Goal: Task Accomplishment & Management: Manage account settings

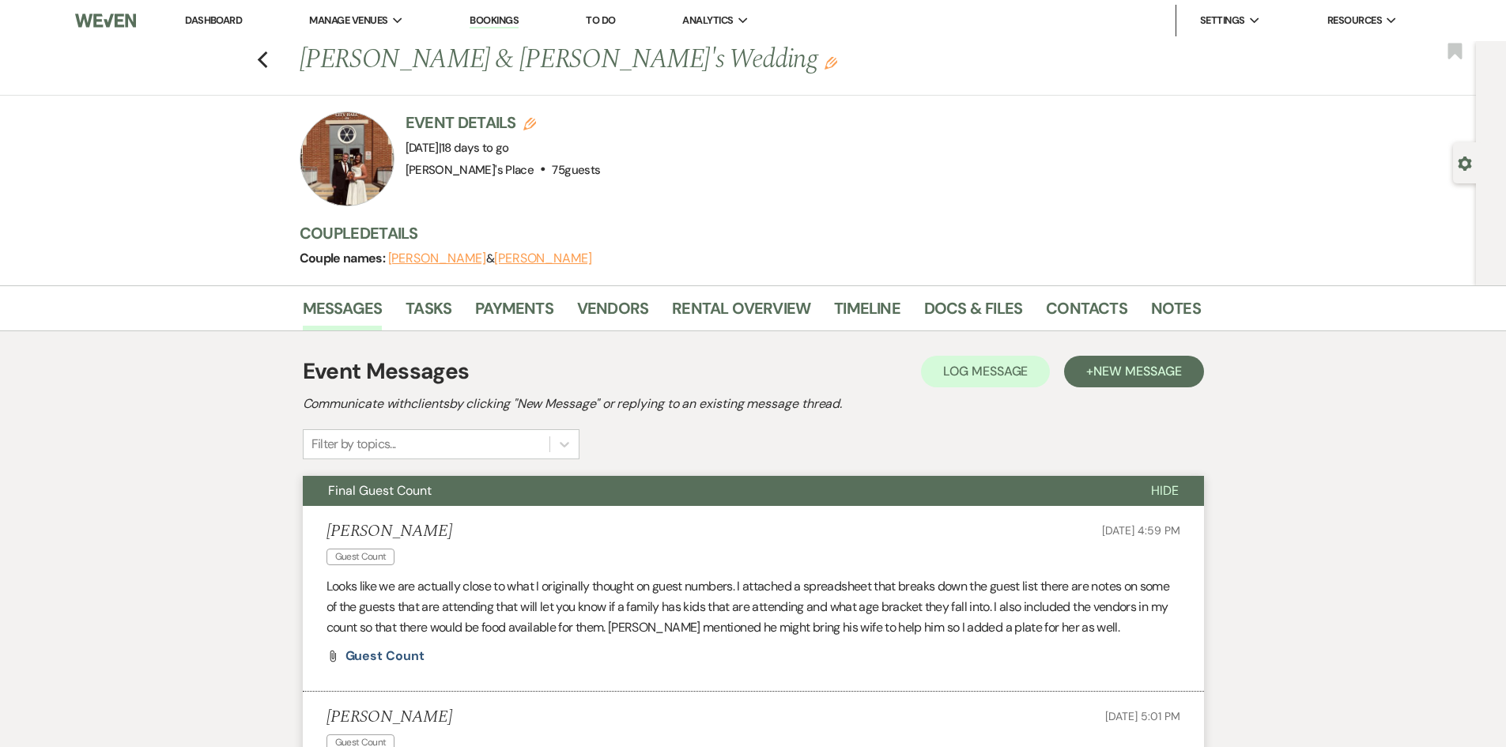
click at [109, 18] on img at bounding box center [105, 20] width 60 height 33
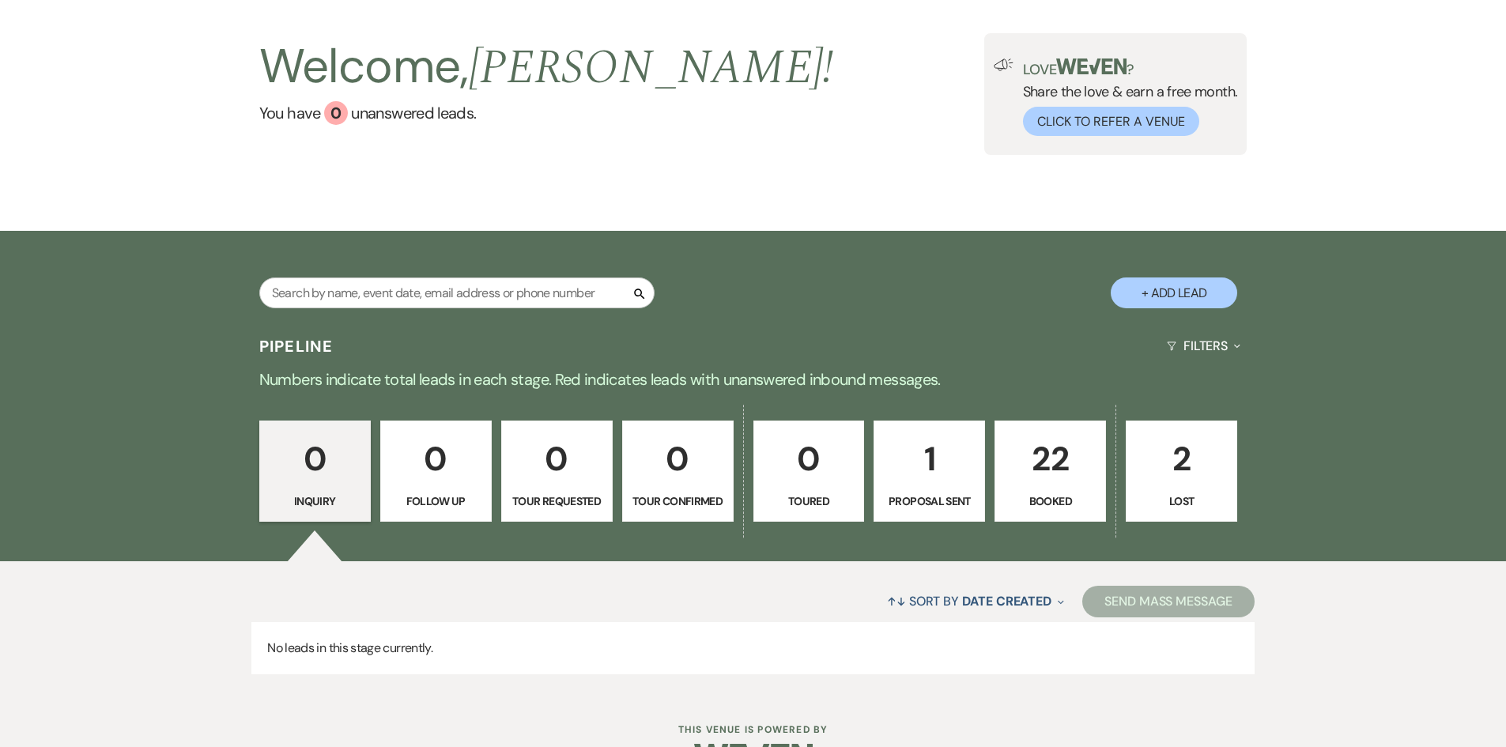
scroll to position [130, 0]
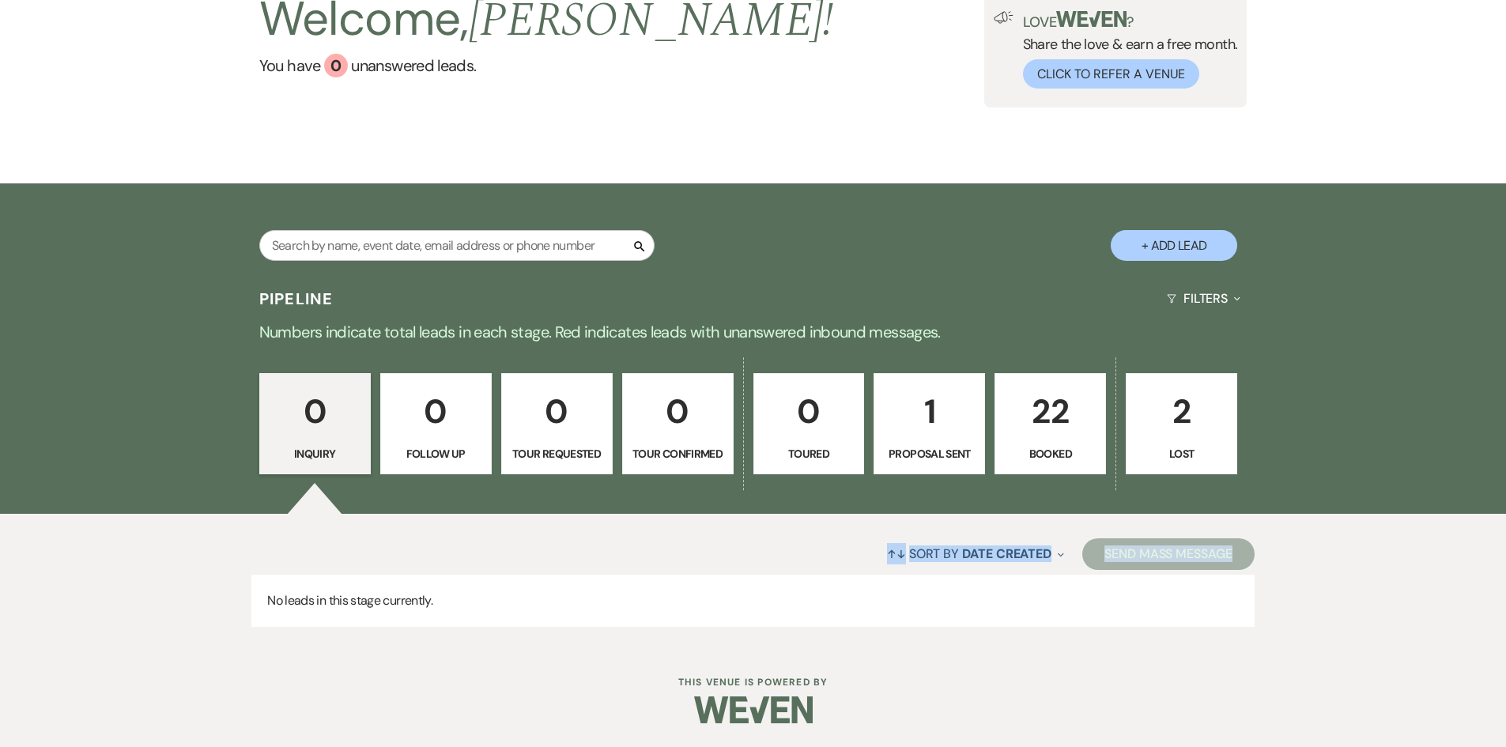
drag, startPoint x: 1505, startPoint y: 372, endPoint x: 1502, endPoint y: 542, distance: 169.2
click at [1502, 542] on div "Pipeline Filters Expand Numbers indicate total leads in each stage. Red indicat…" at bounding box center [753, 462] width 1506 height 368
click at [1059, 442] on link "22 Booked" at bounding box center [1050, 423] width 111 height 101
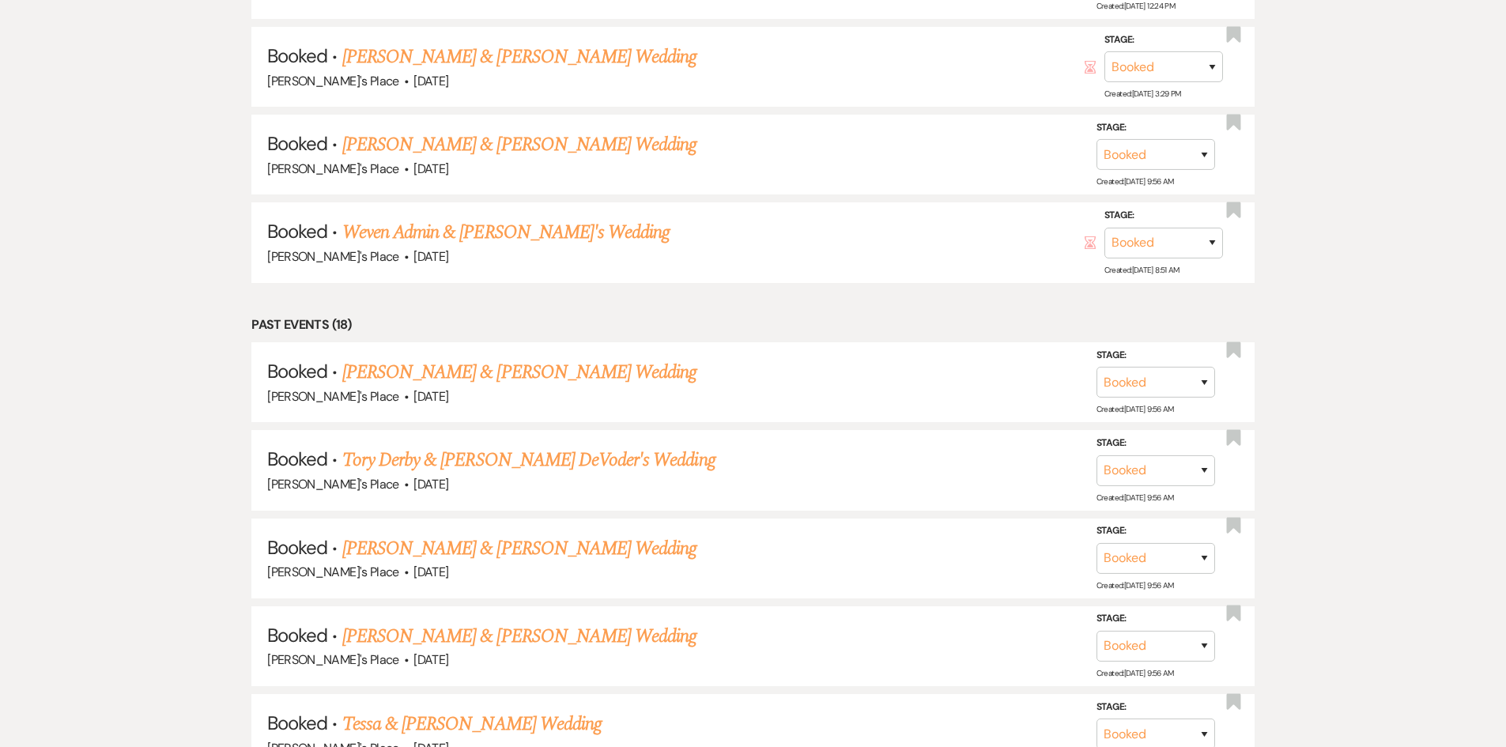
scroll to position [901, 0]
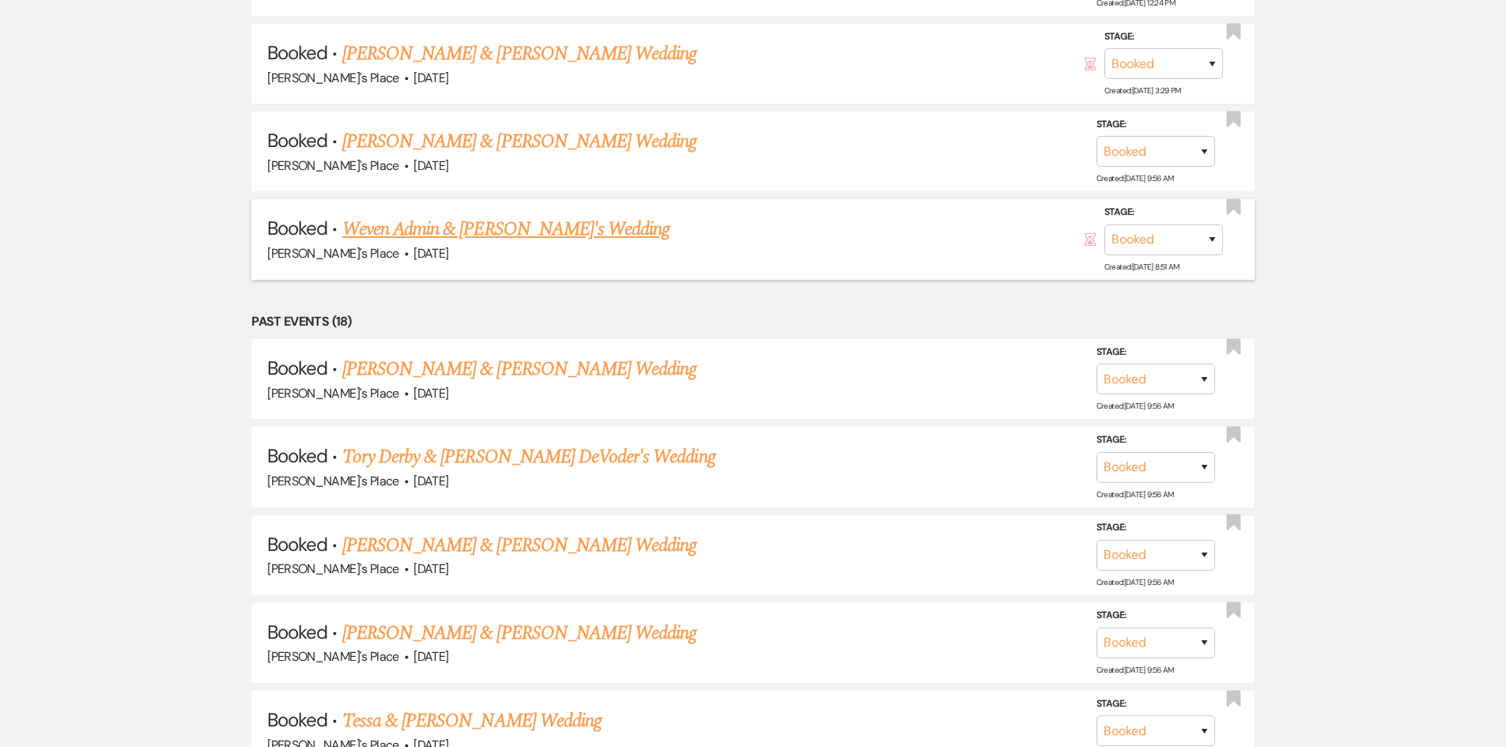
click at [477, 241] on link "Weven Admin & [PERSON_NAME]'s Wedding" at bounding box center [505, 229] width 327 height 28
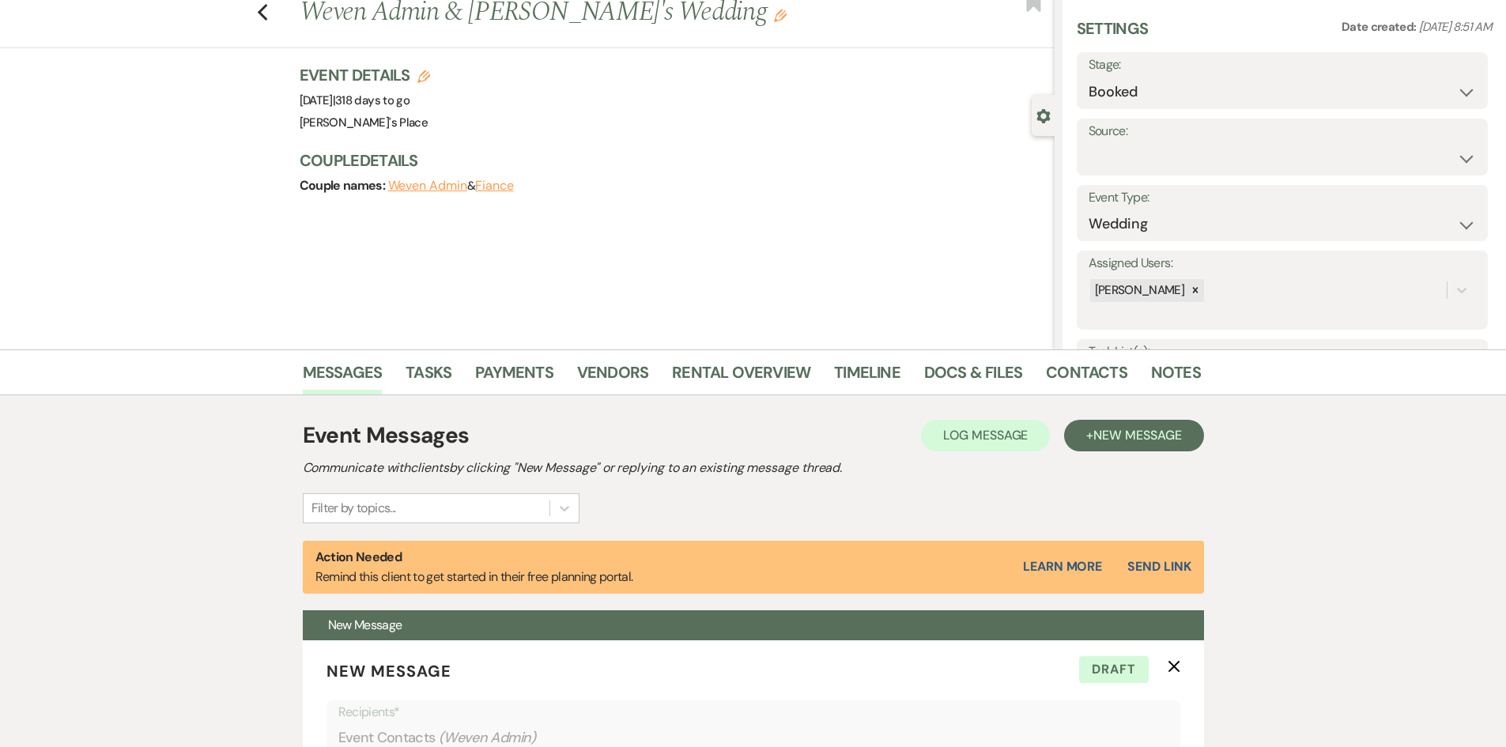
scroll to position [41, 0]
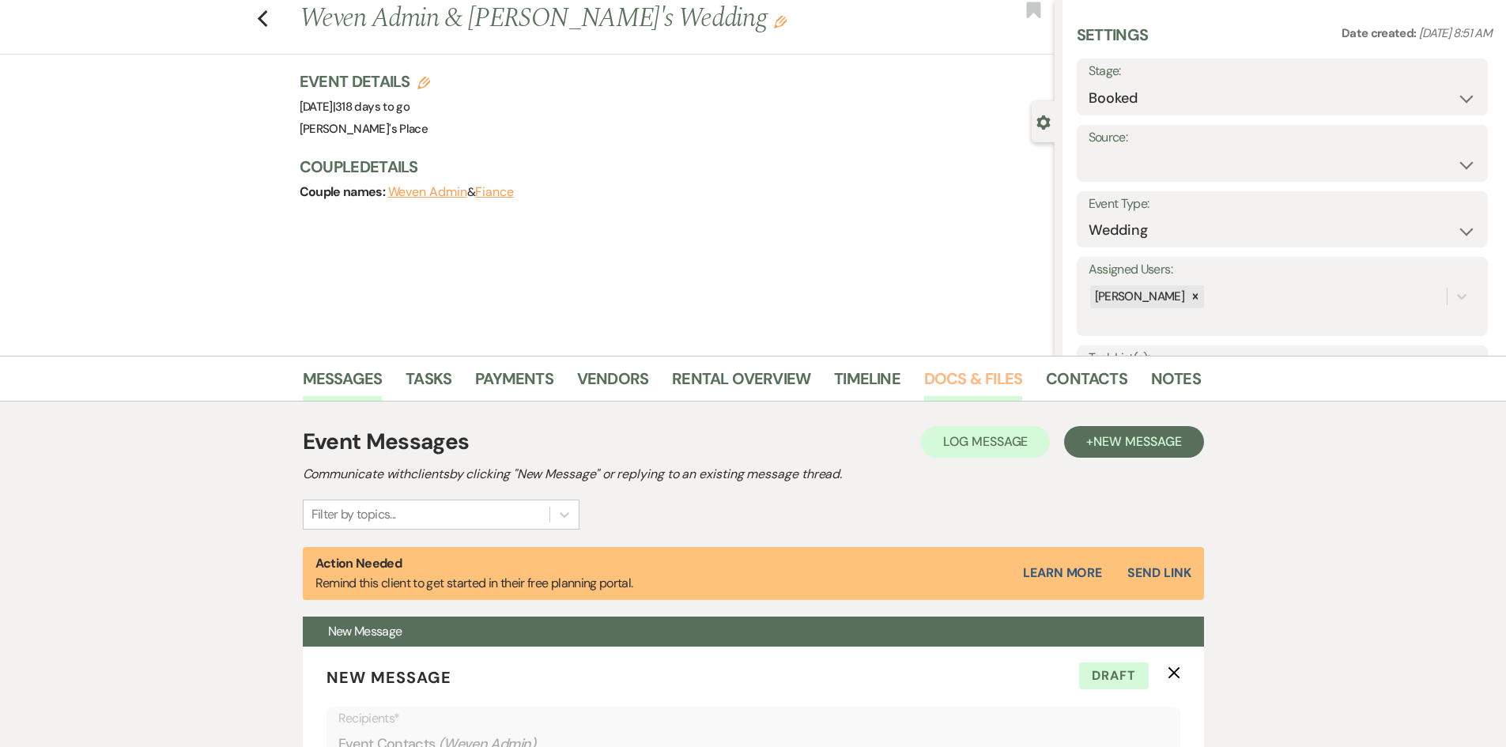
click at [985, 384] on link "Docs & Files" at bounding box center [973, 383] width 98 height 35
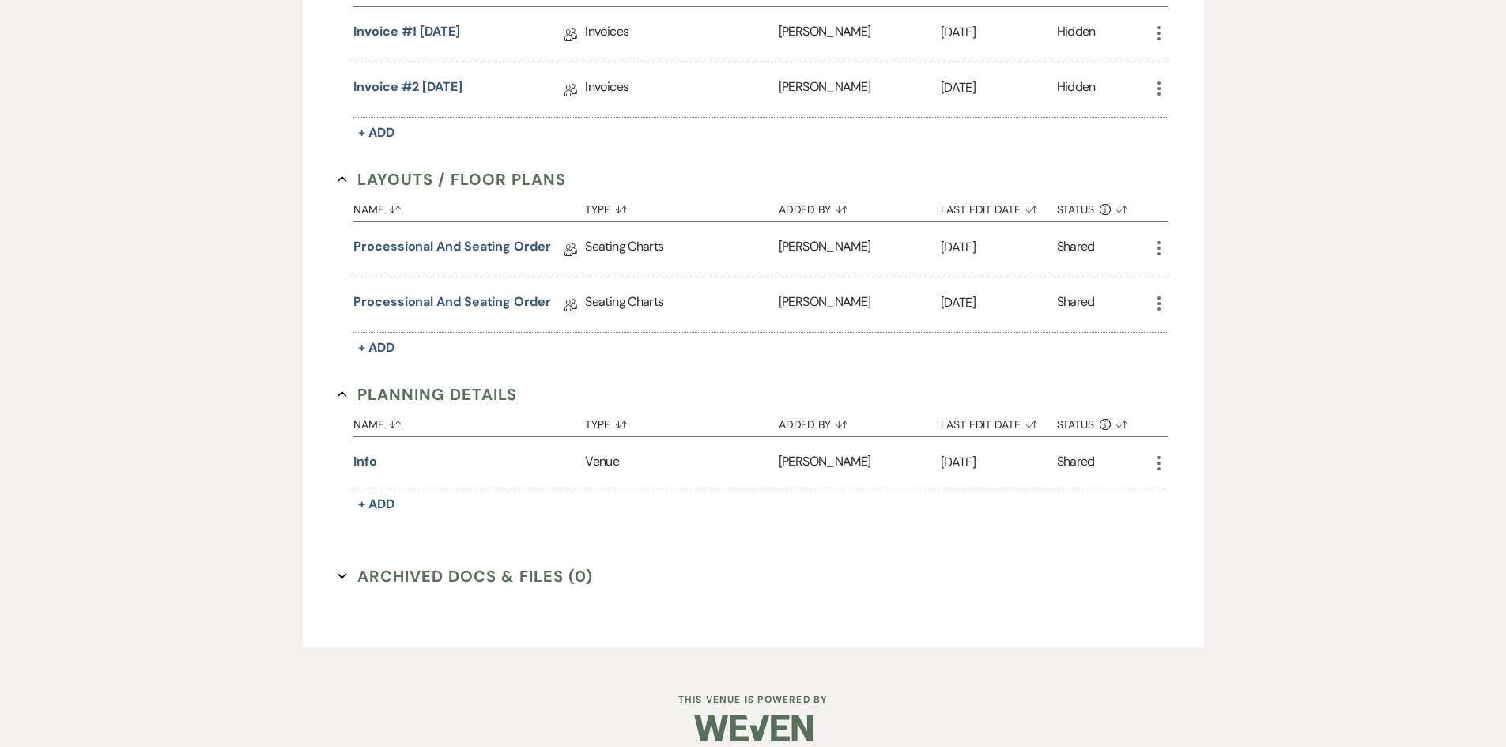
scroll to position [665, 0]
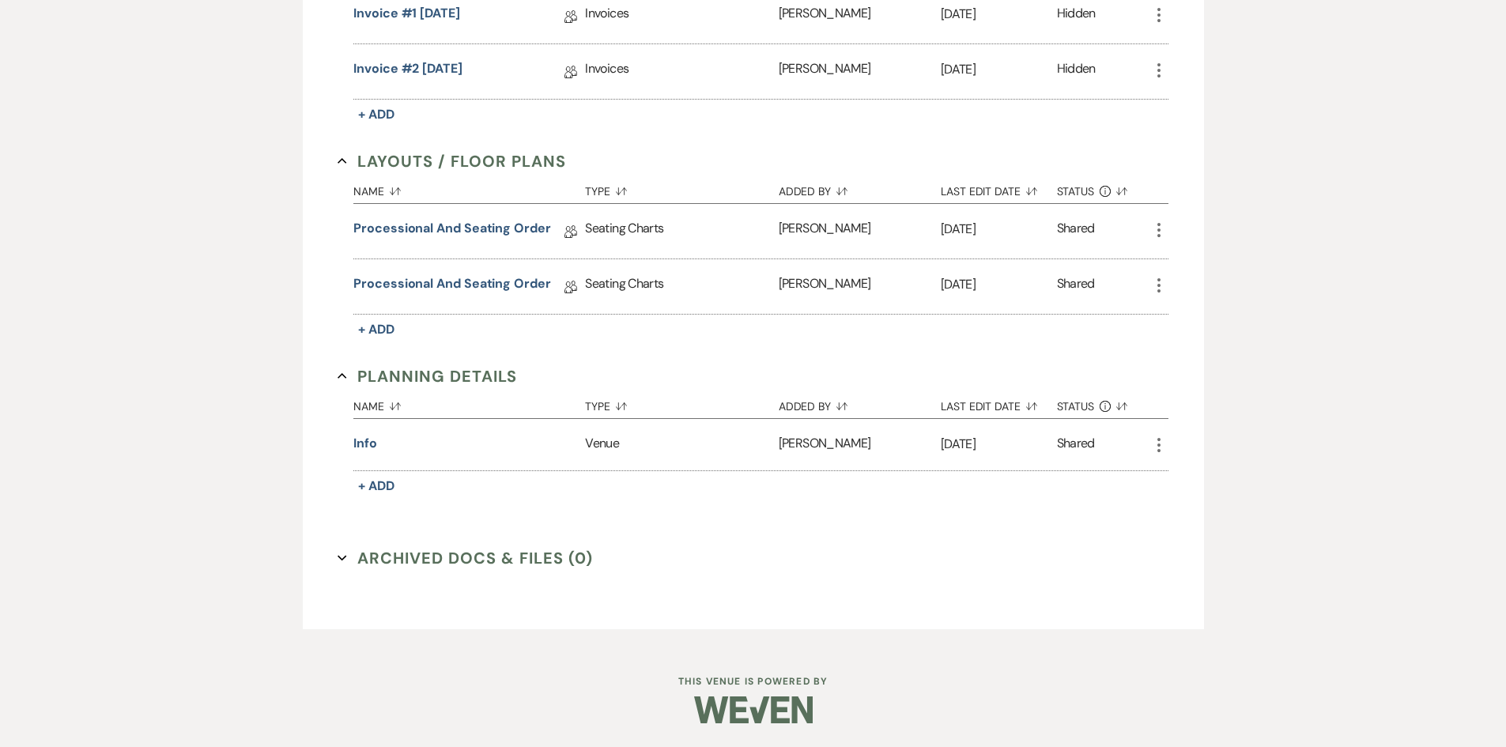
click at [463, 554] on button "Archived Docs & Files (0) Expand" at bounding box center [465, 558] width 255 height 24
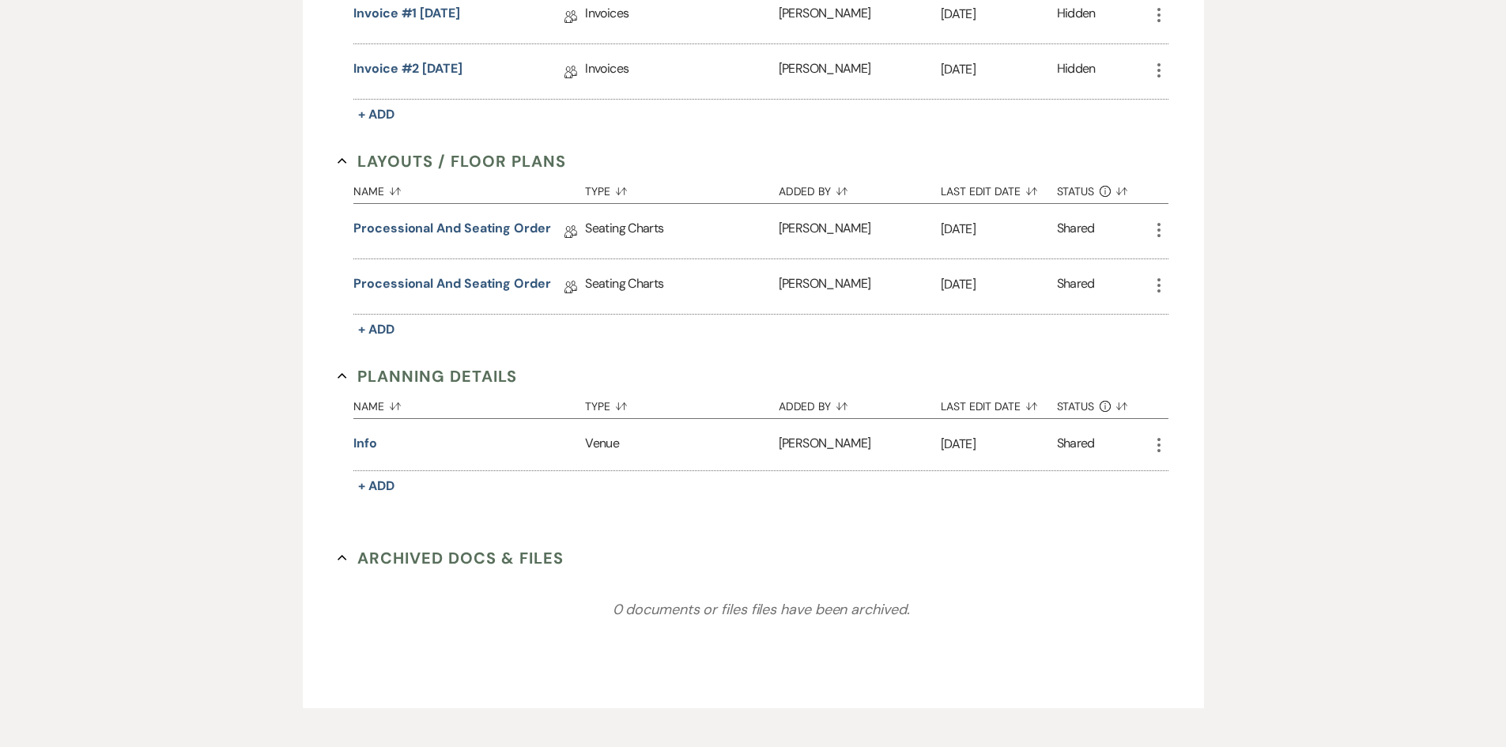
click at [1374, 424] on div "Messages Tasks Payments Vendors Rental Overview Timeline Docs & Files Contacts …" at bounding box center [753, 228] width 1506 height 992
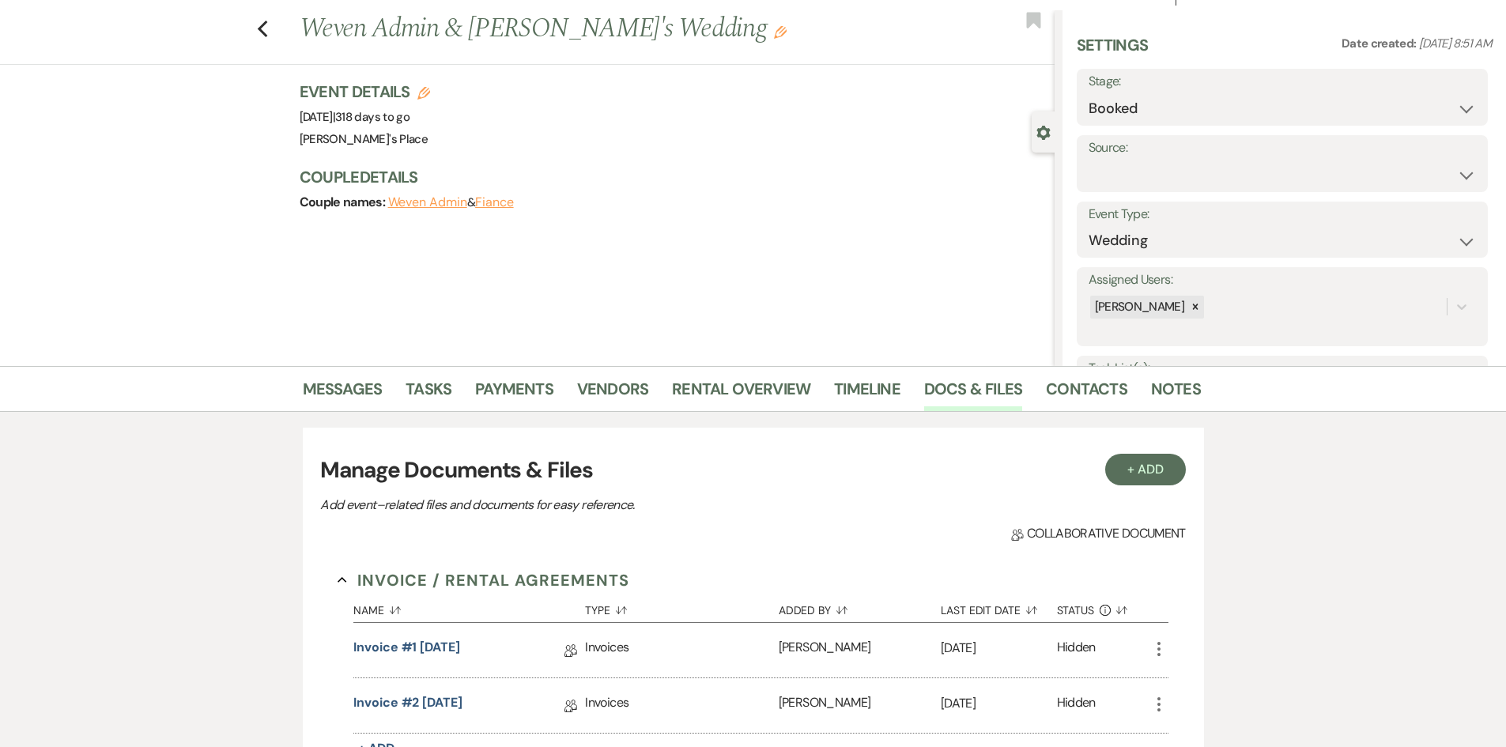
scroll to position [0, 0]
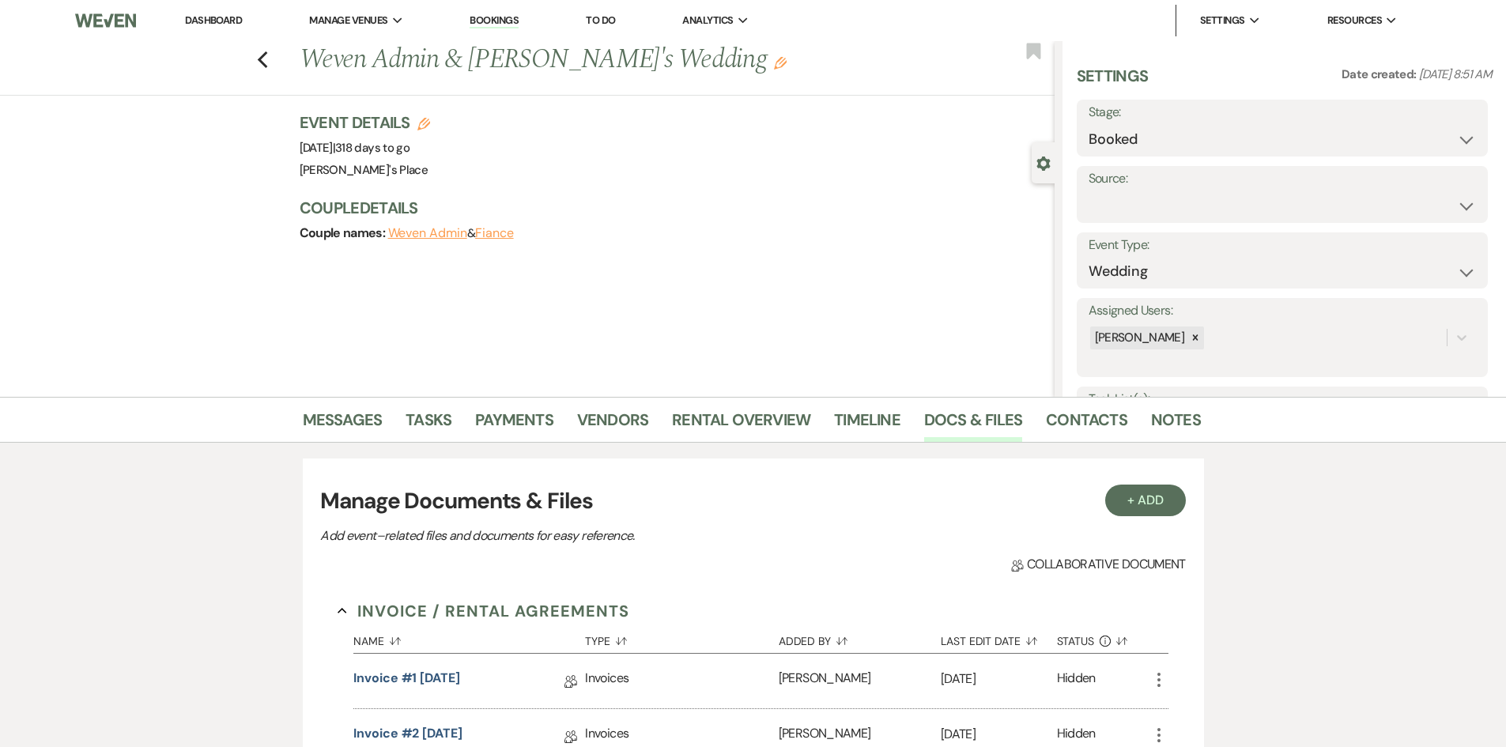
click at [607, 158] on div "Event Details Edit Event Date: [DATE] | 318 days to go Venue: [PERSON_NAME]'s P…" at bounding box center [669, 146] width 739 height 70
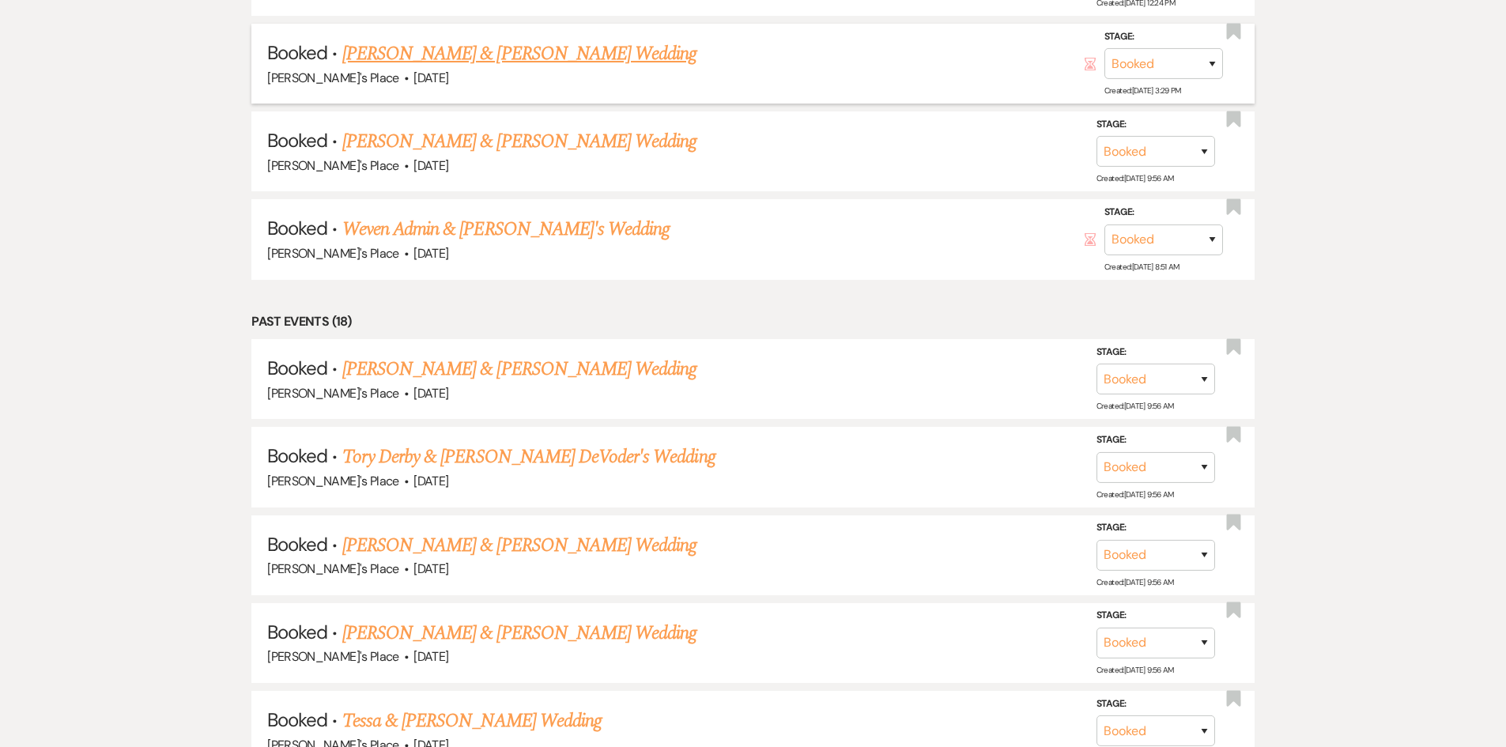
click at [538, 63] on link "[PERSON_NAME] & [PERSON_NAME] Wedding" at bounding box center [519, 54] width 354 height 28
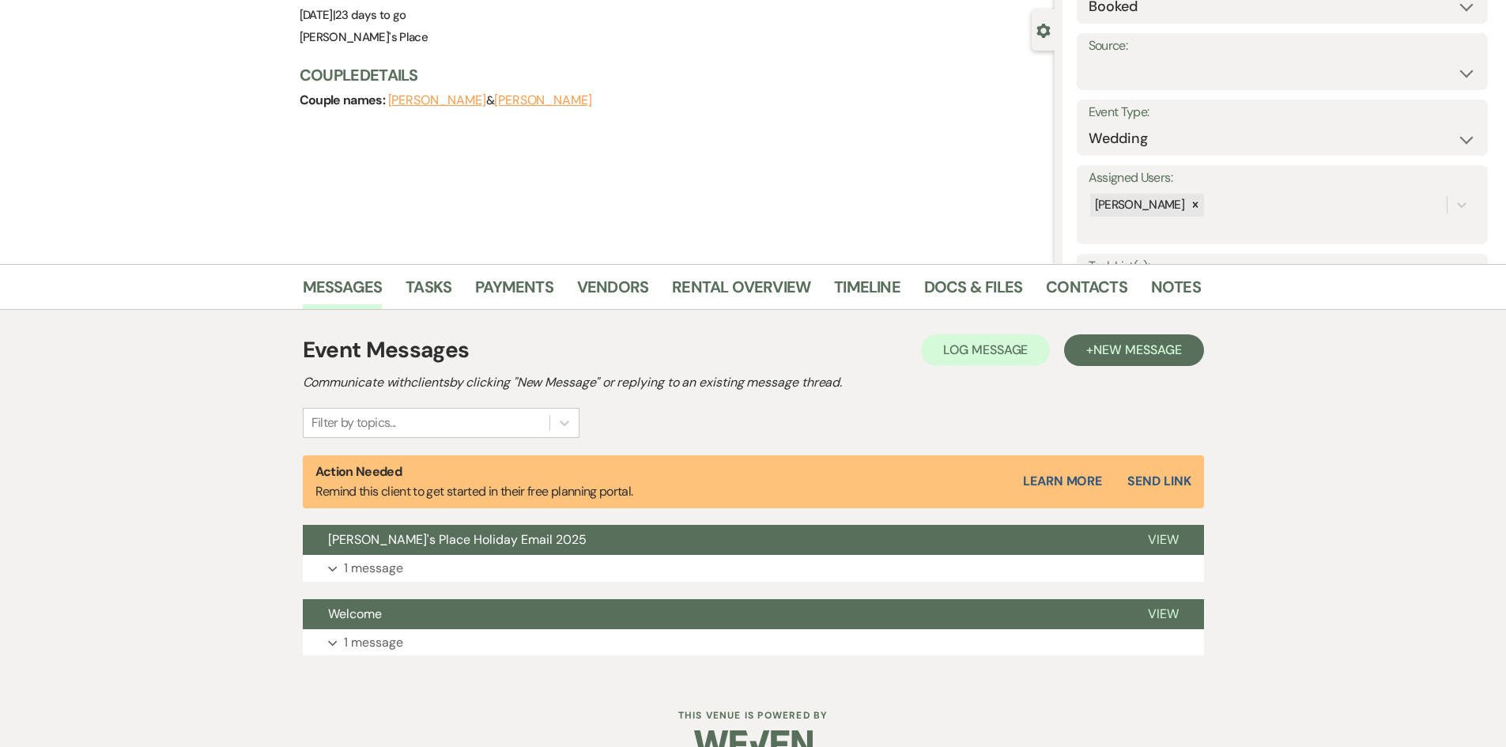
scroll to position [167, 0]
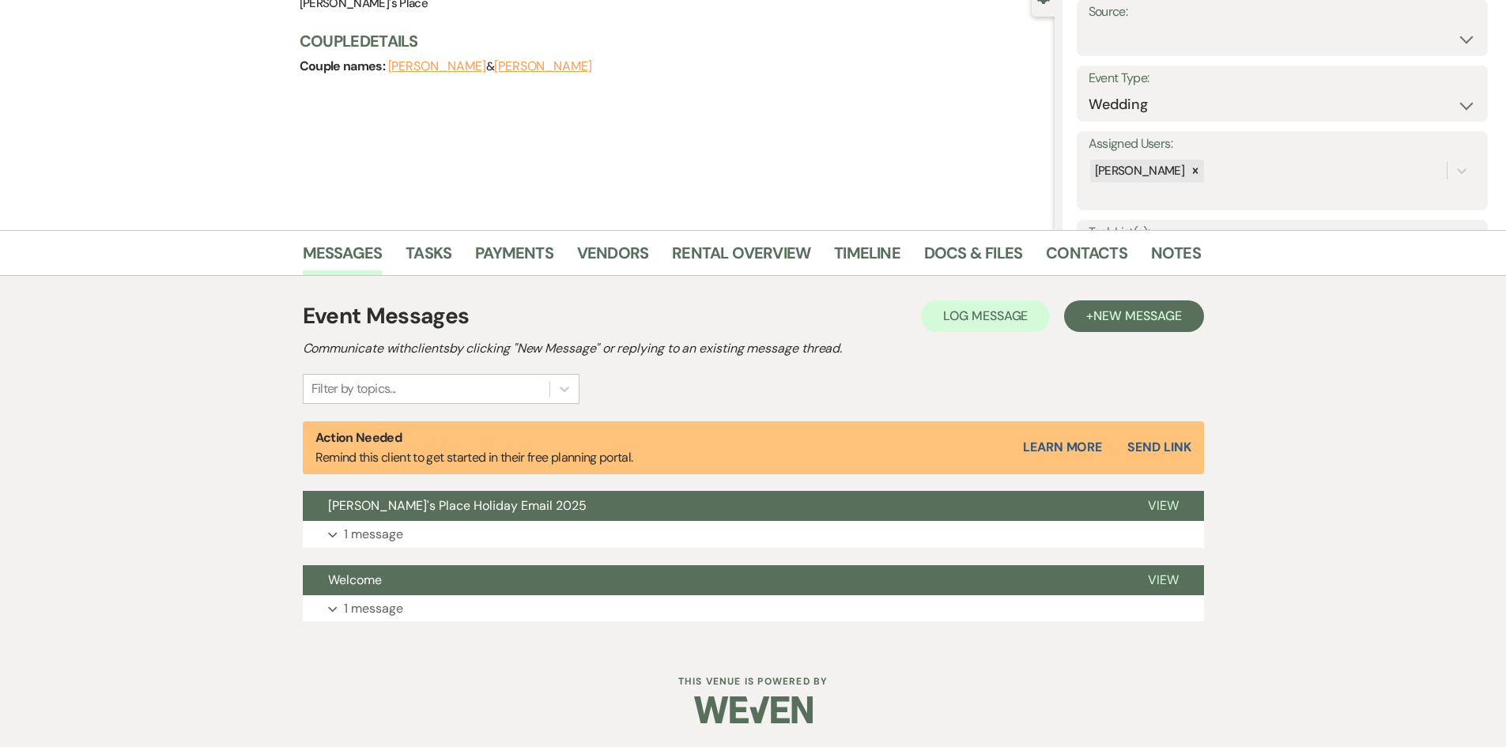
drag, startPoint x: 1368, startPoint y: 440, endPoint x: 1351, endPoint y: 424, distance: 23.5
click at [1366, 440] on div "Messages Tasks Payments Vendors Rental Overview Timeline Docs & Files Contacts …" at bounding box center [753, 437] width 1506 height 415
click at [969, 247] on link "Docs & Files" at bounding box center [973, 257] width 98 height 35
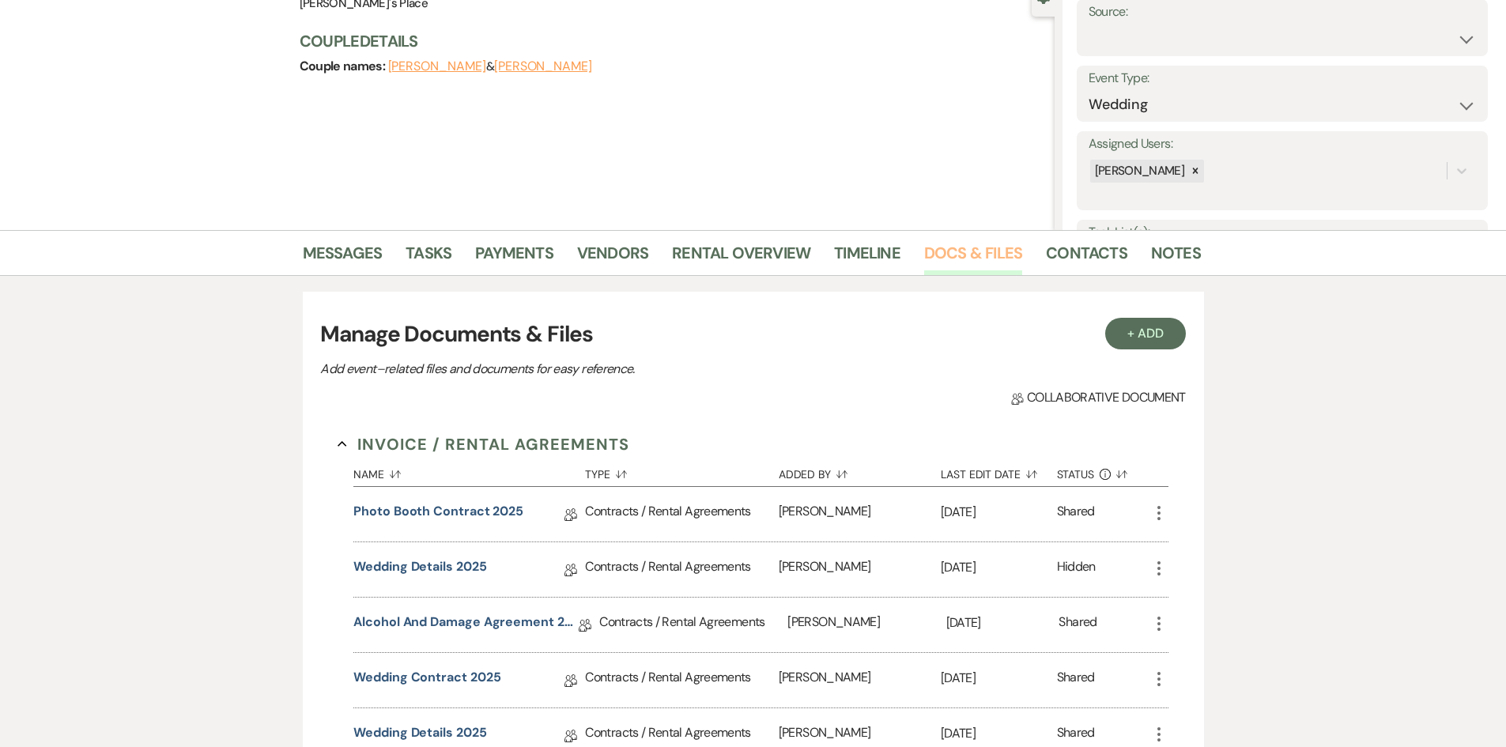
click at [965, 256] on link "Docs & Files" at bounding box center [973, 257] width 98 height 35
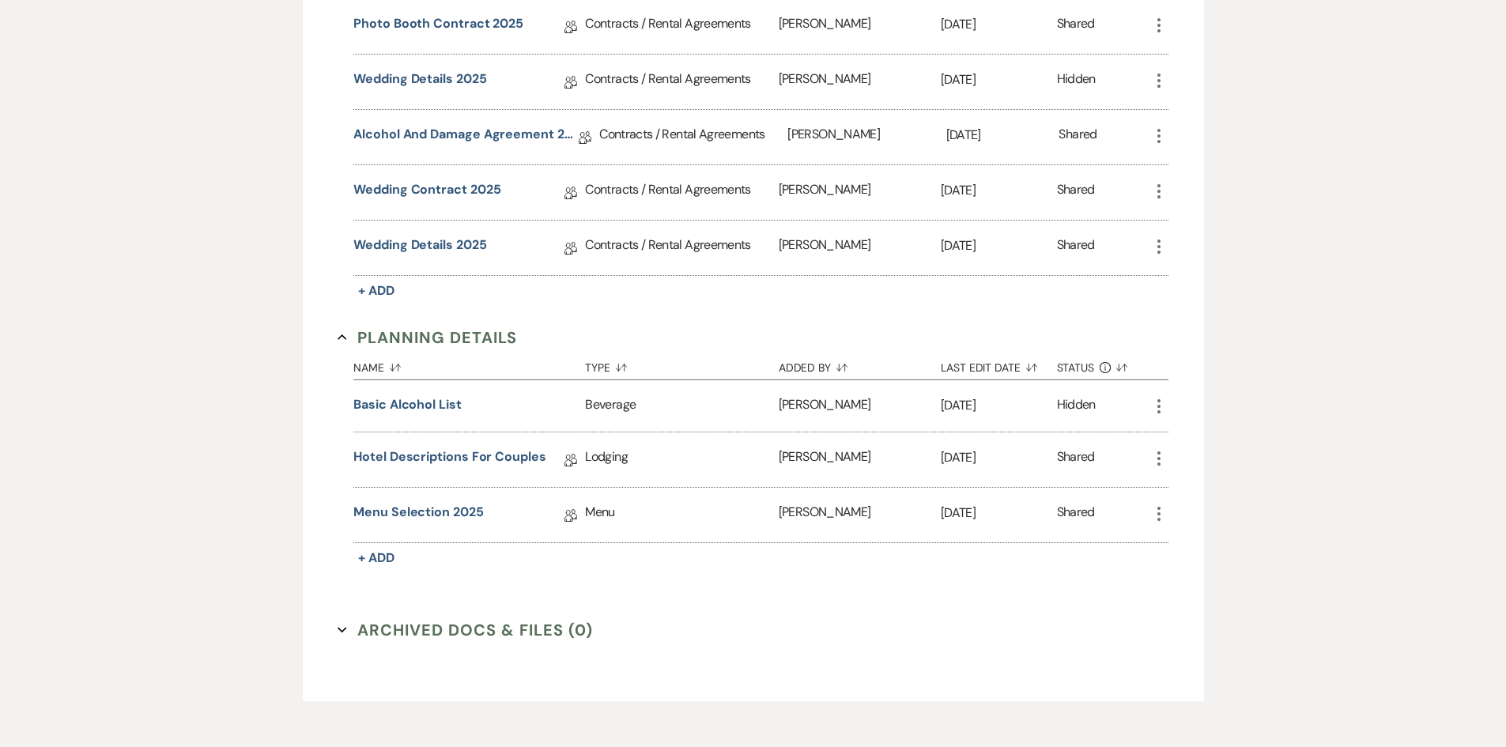
scroll to position [631, 0]
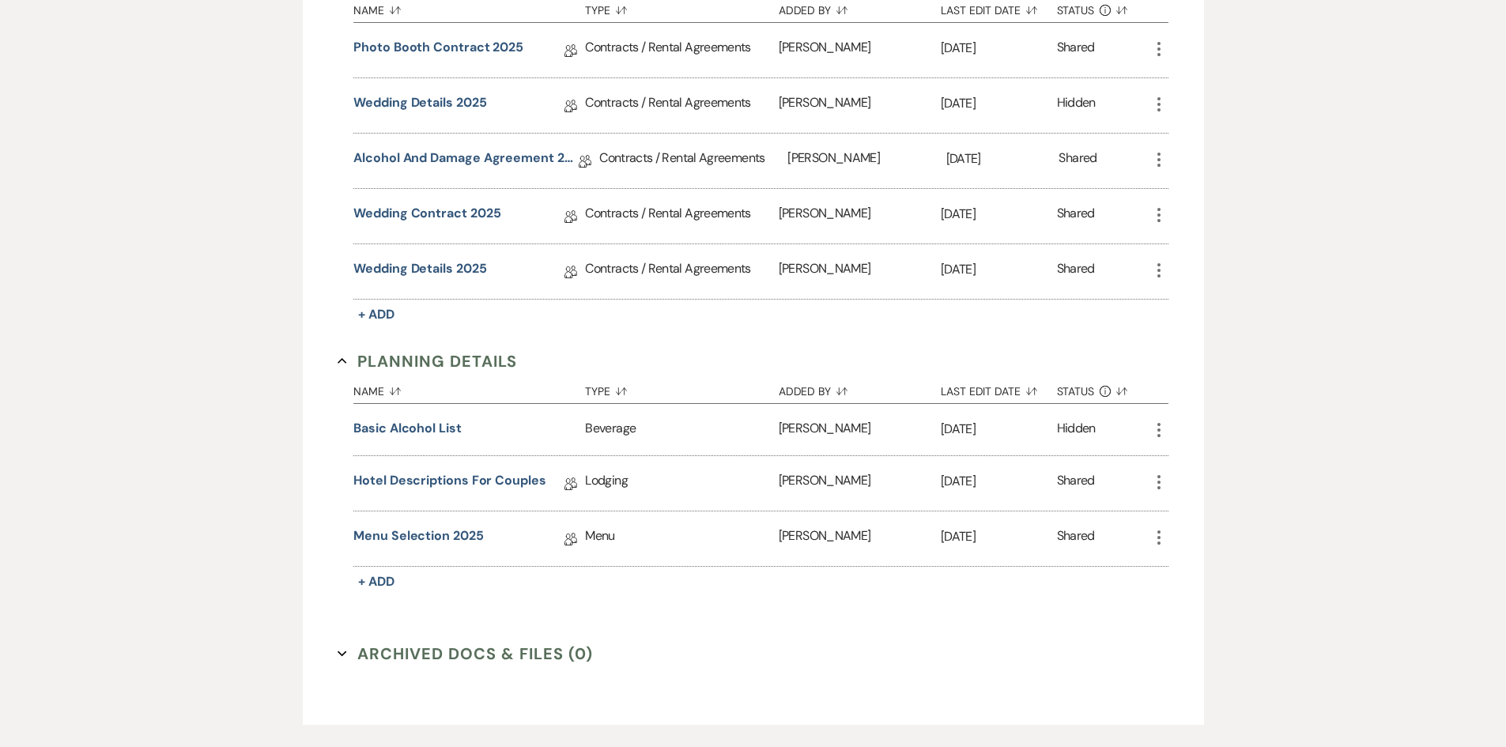
click at [447, 651] on button "Archived Docs & Files (0) Expand" at bounding box center [465, 654] width 255 height 24
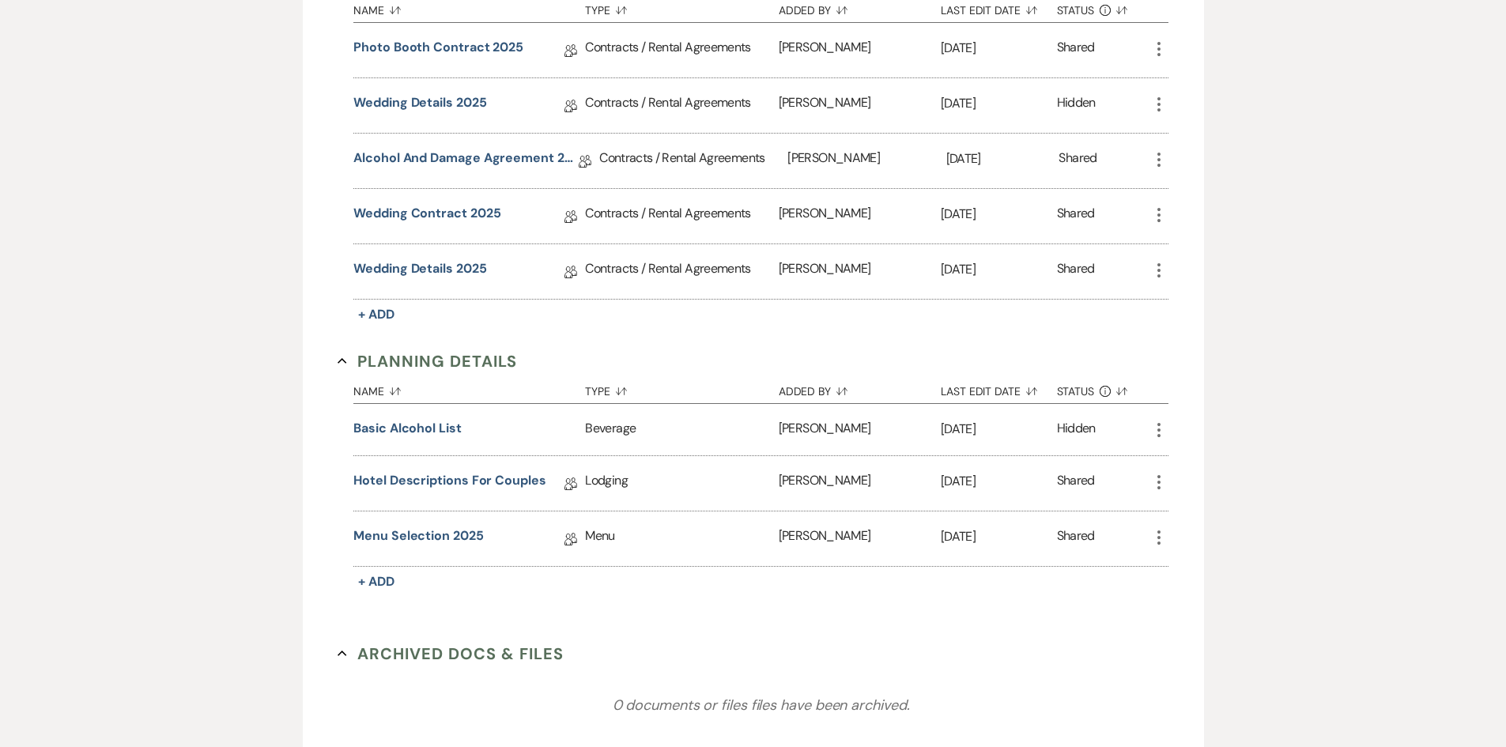
click at [449, 259] on div "Wedding Details 2025 Collab Doc" at bounding box center [469, 271] width 232 height 55
click at [445, 269] on link "Wedding Details 2025" at bounding box center [419, 271] width 133 height 25
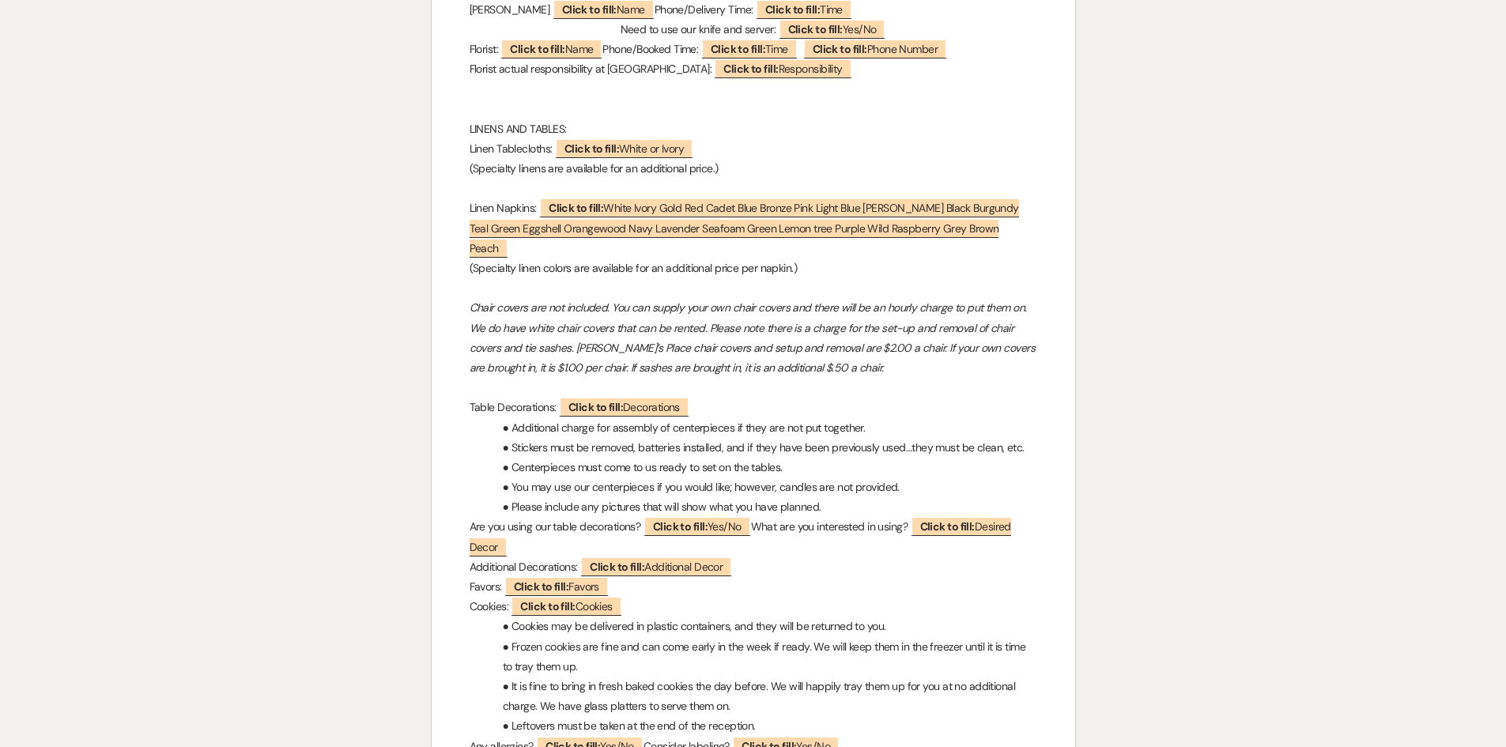
scroll to position [867, 0]
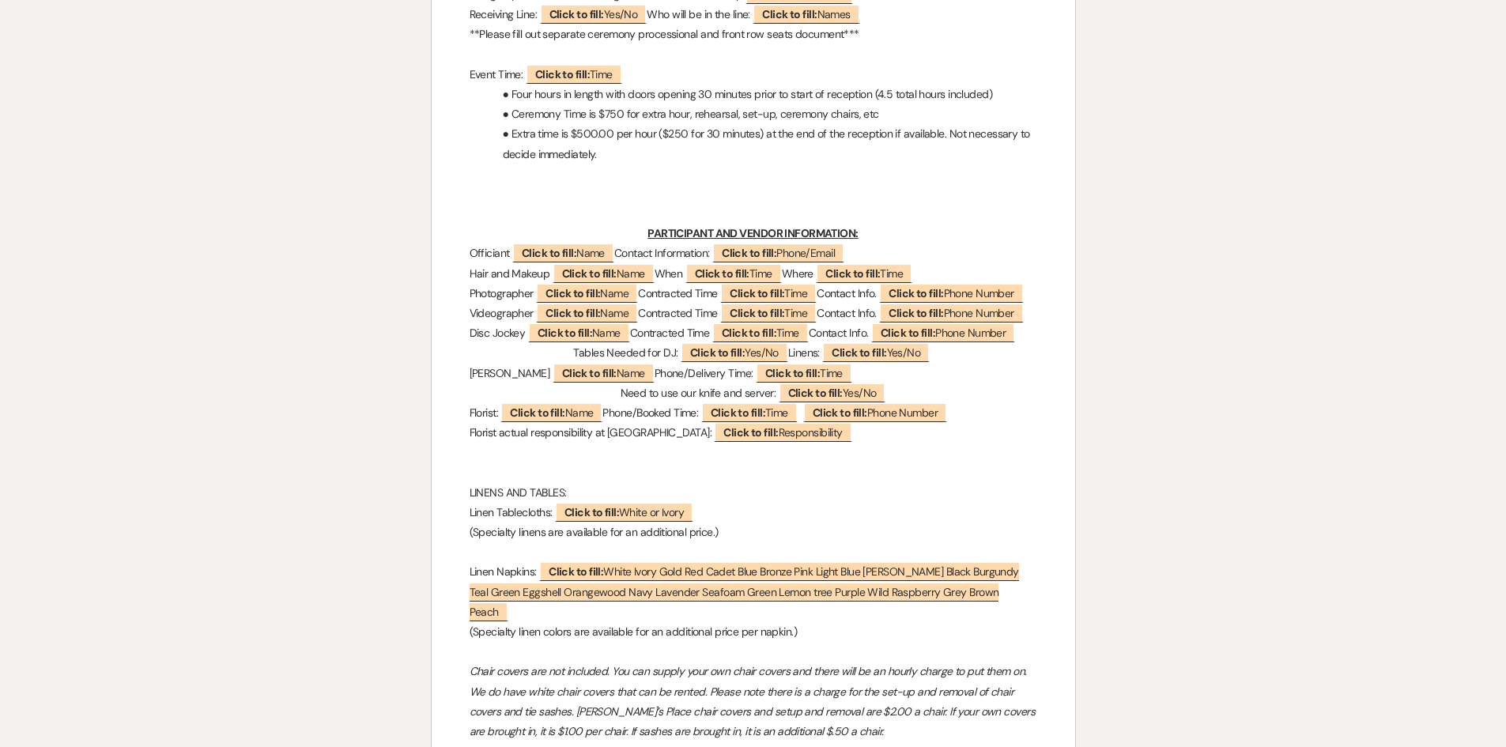
click at [1036, 225] on p "PARTICIPANT AND VENDOR INFORMATION:" at bounding box center [754, 234] width 568 height 20
